Goal: Task Accomplishment & Management: Complete application form

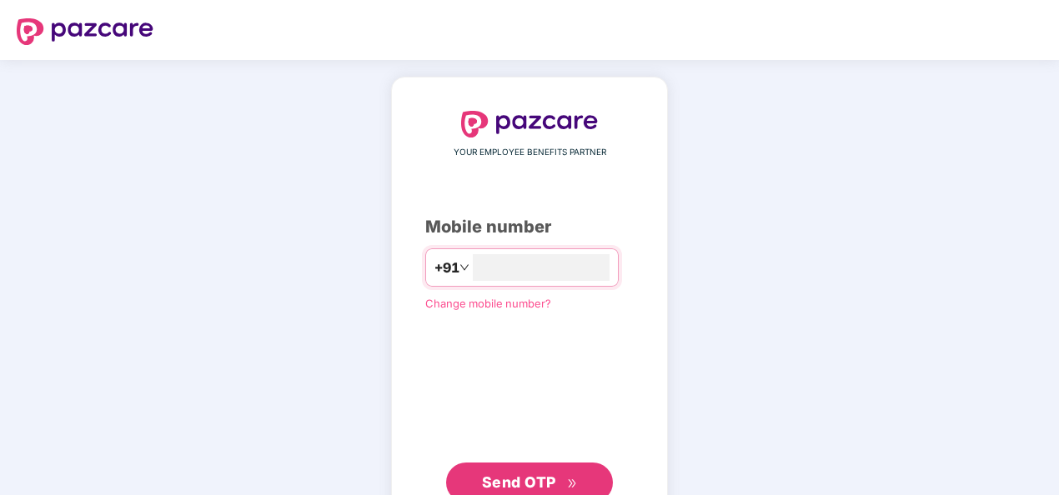
type input "**********"
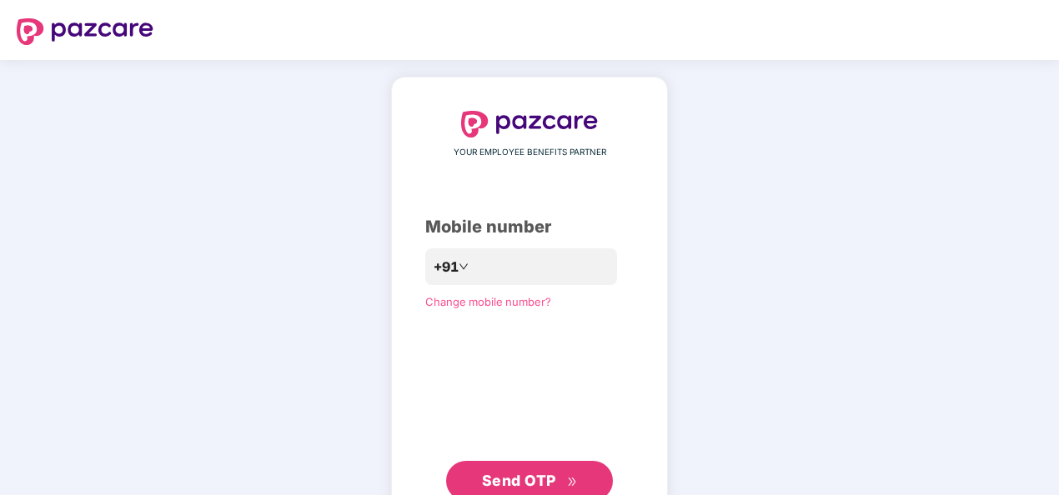
click at [567, 476] on span "Send OTP" at bounding box center [530, 480] width 96 height 23
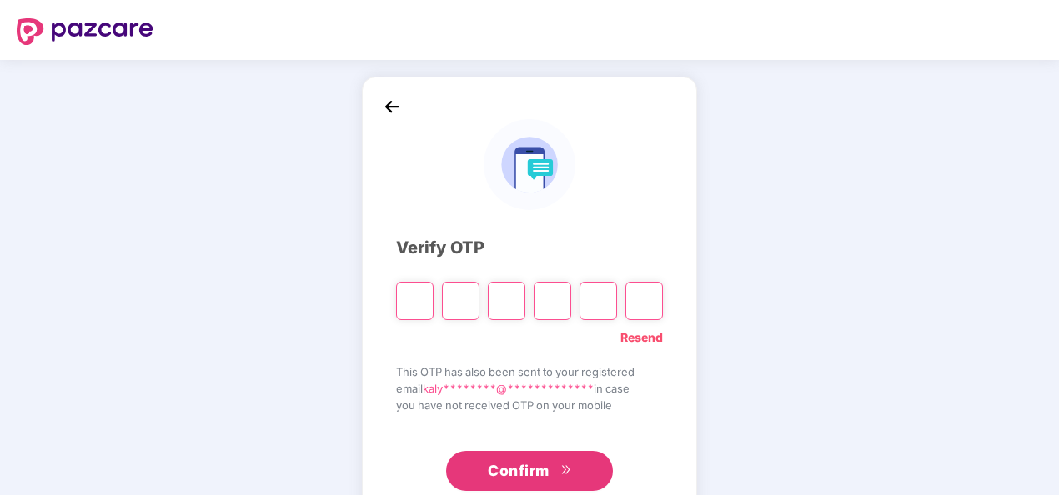
type input "*"
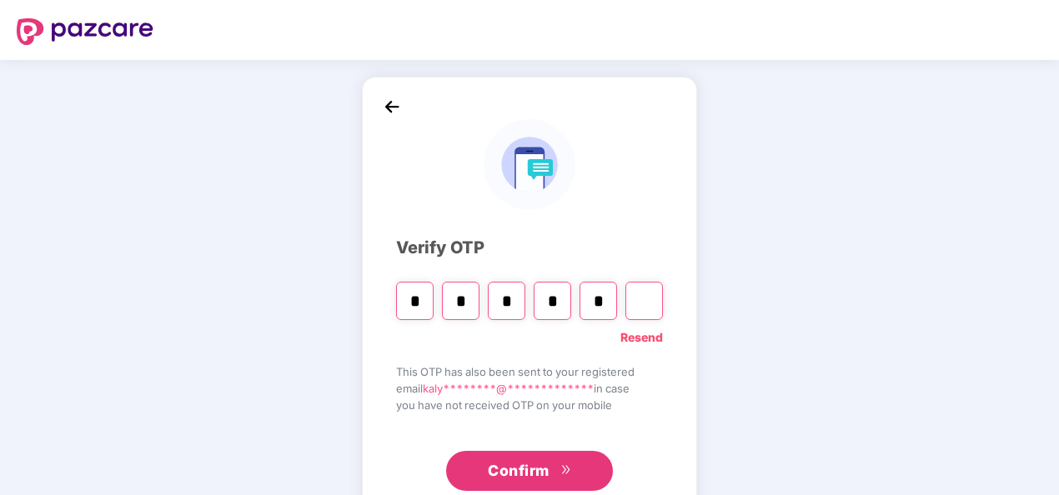
type input "*"
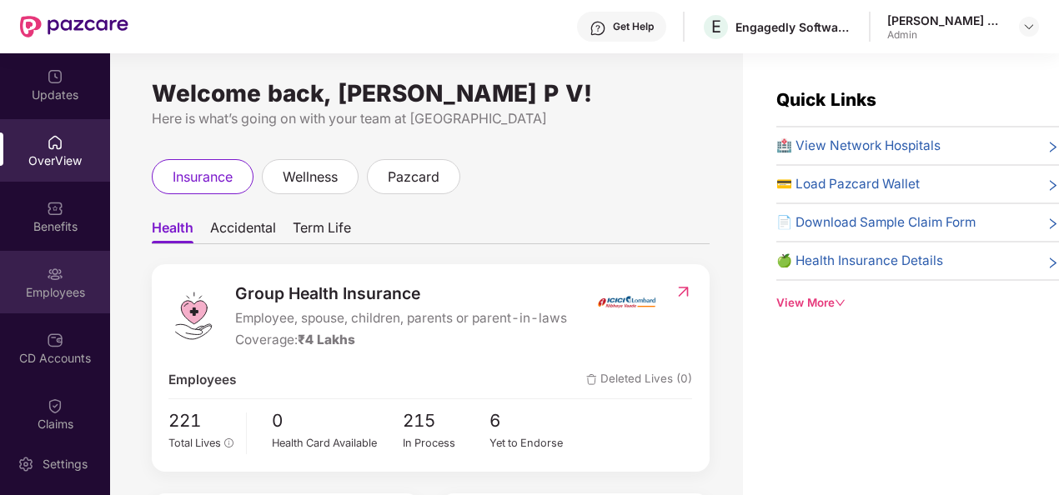
click at [59, 259] on div "Employees" at bounding box center [55, 282] width 110 height 63
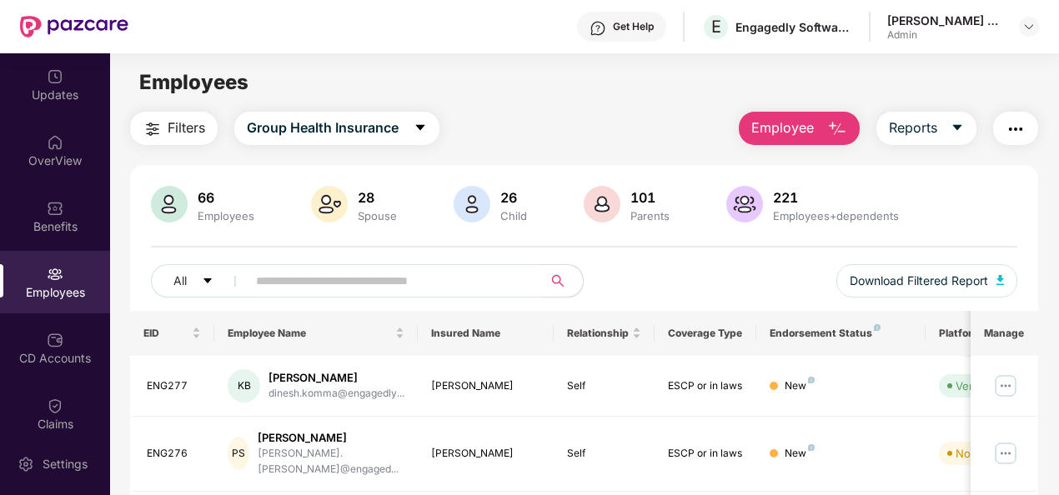
click at [822, 121] on button "Employee" at bounding box center [799, 128] width 121 height 33
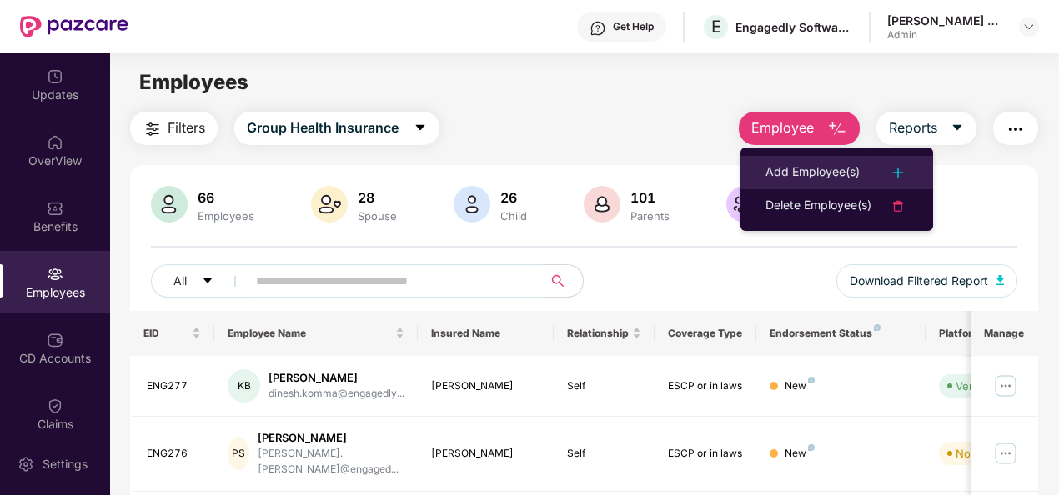
click at [813, 173] on div "Add Employee(s)" at bounding box center [812, 173] width 94 height 20
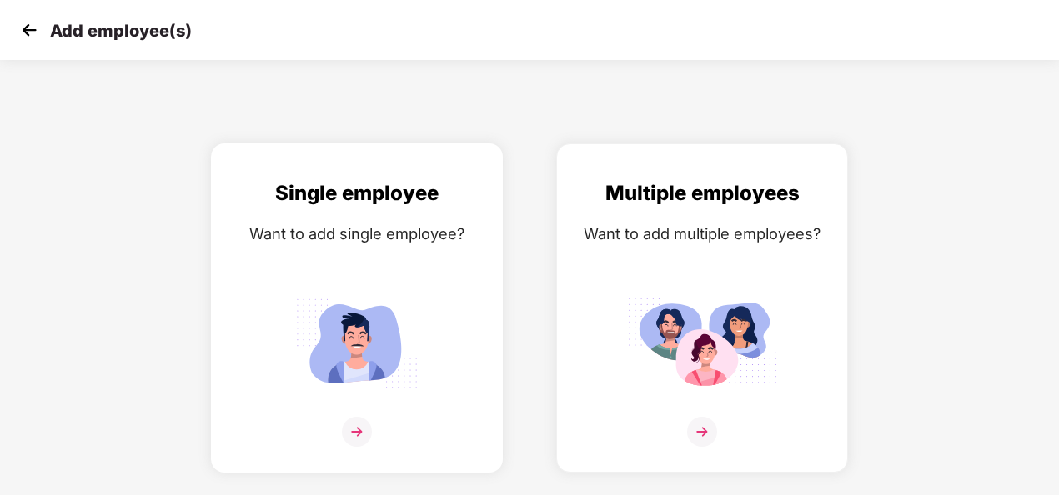
click at [302, 318] on img at bounding box center [357, 343] width 150 height 104
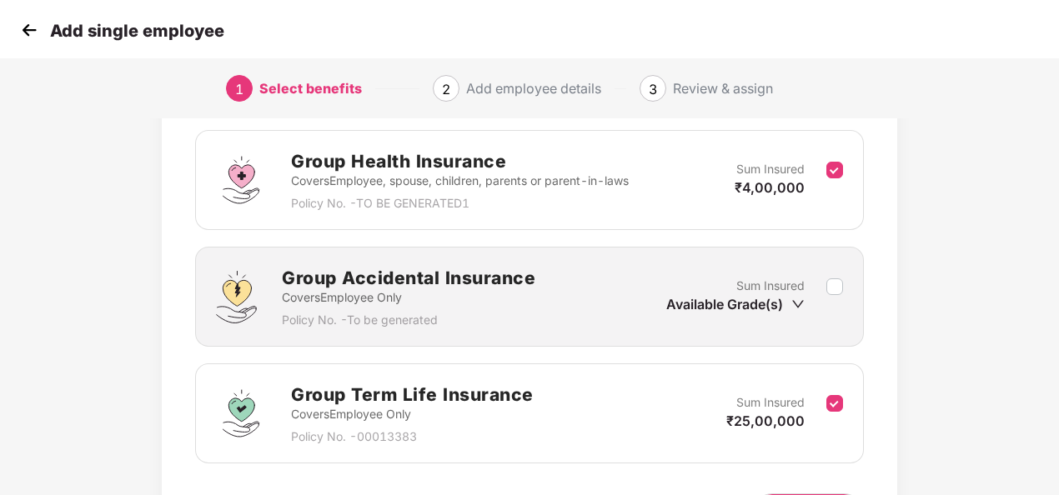
scroll to position [242, 0]
click at [834, 288] on div "Sum Insured Available Grade(s)" at bounding box center [754, 296] width 177 height 41
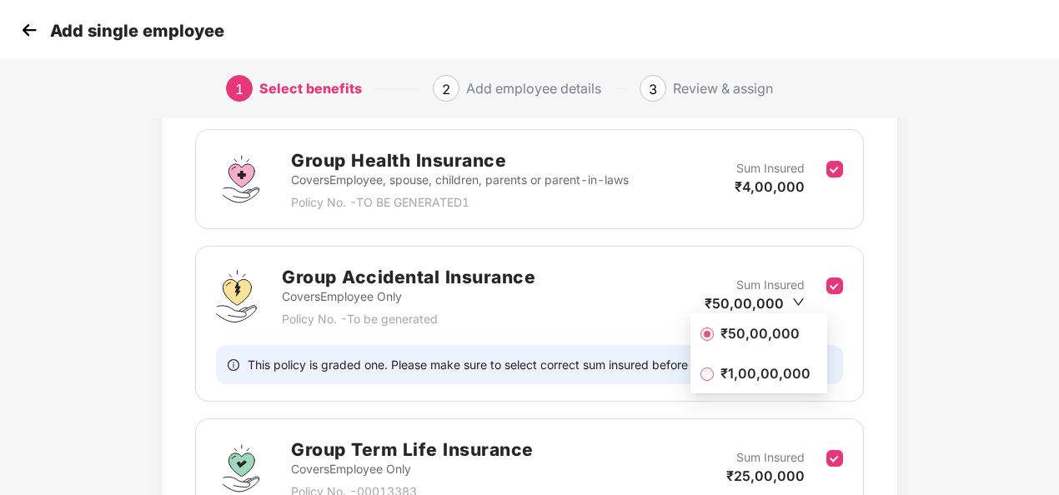
click at [908, 275] on div "Benefits 3 / 3 Selected Affinity Benefits Clove Dental, Pharmeasy, Nua Women, P…" at bounding box center [529, 275] width 882 height 777
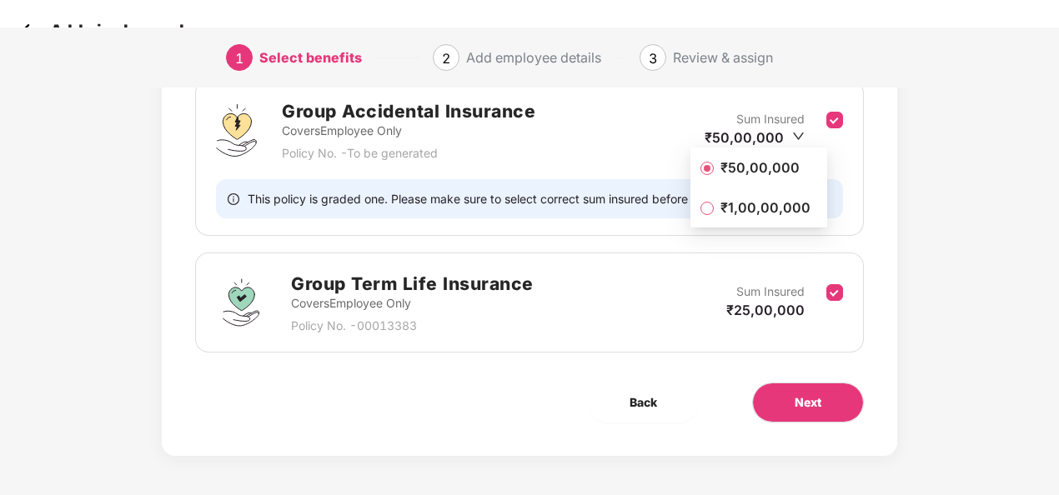
scroll to position [0, 0]
